Goal: Find specific page/section

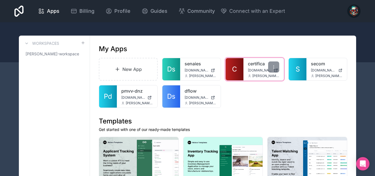
click at [237, 72] on span "C" at bounding box center [234, 69] width 5 height 9
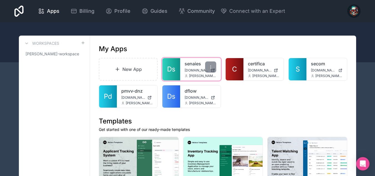
click at [177, 75] on link "Ds" at bounding box center [172, 69] width 18 height 22
